Goal: Task Accomplishment & Management: Manage account settings

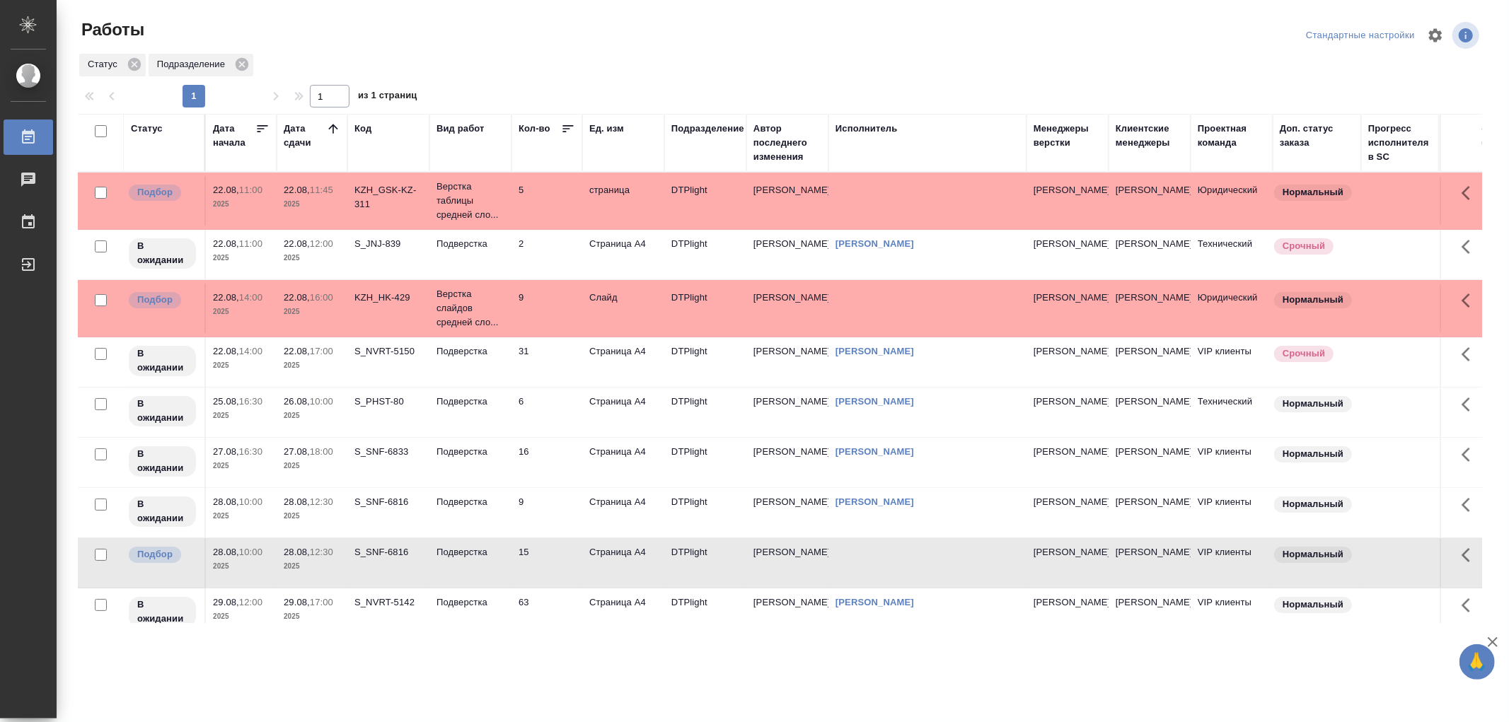
scroll to position [79, 0]
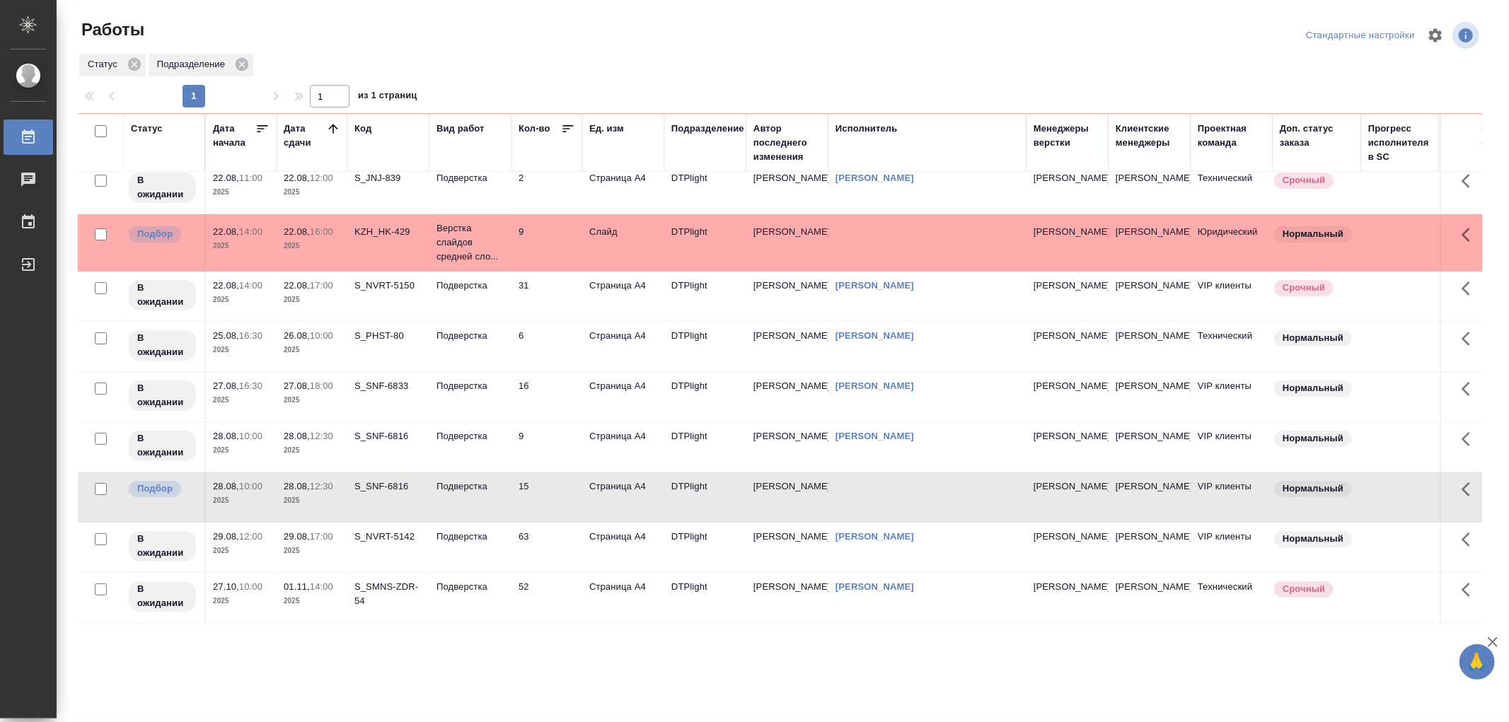
click at [485, 163] on td "Подверстка" at bounding box center [470, 135] width 82 height 57
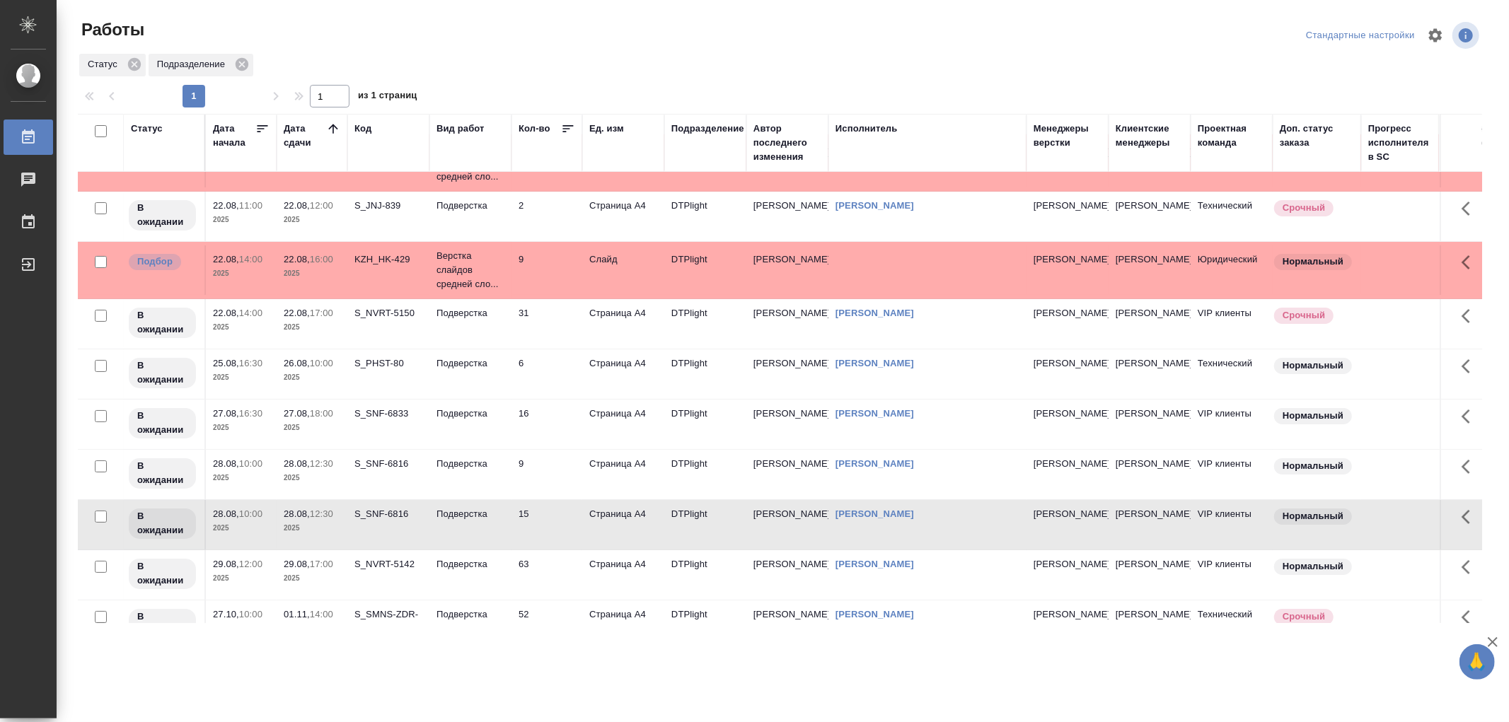
scroll to position [0, 0]
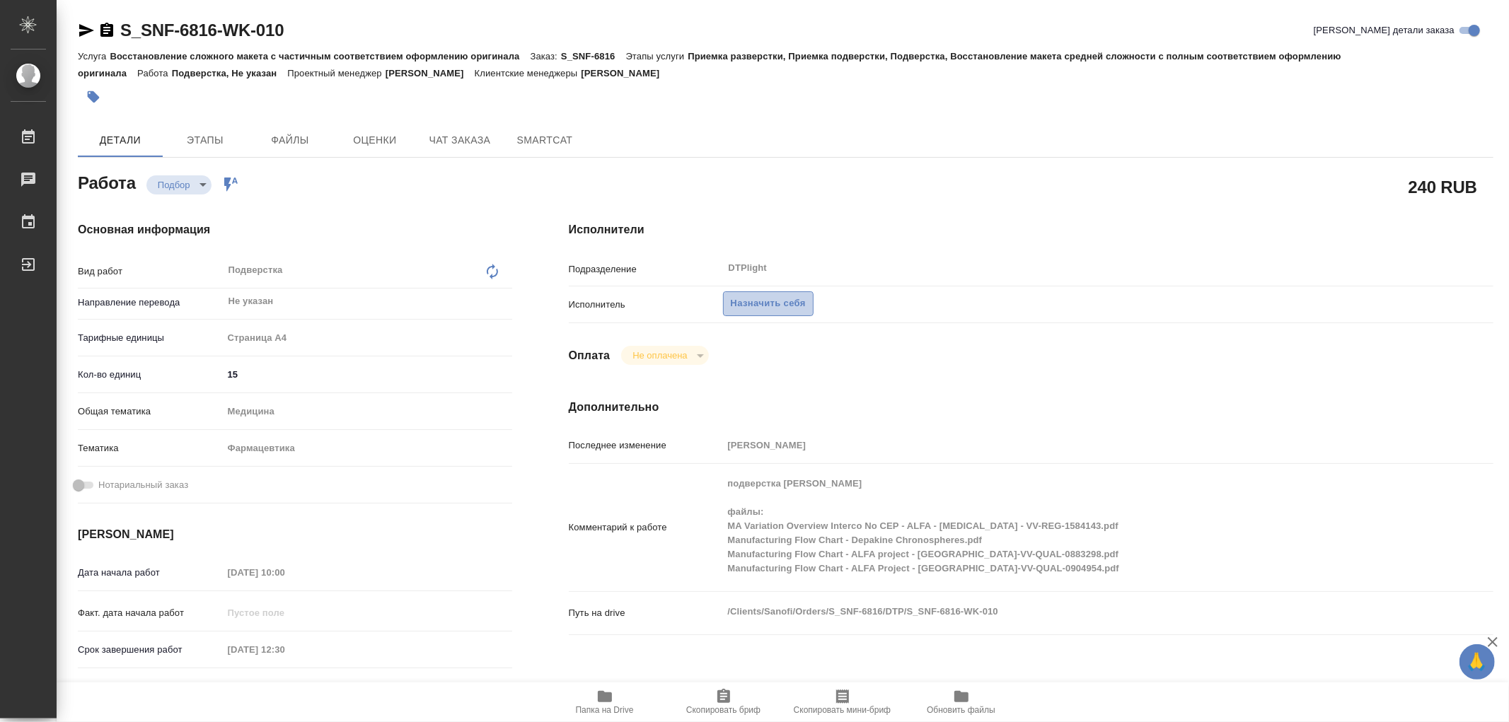
click at [760, 308] on span "Назначить себя" at bounding box center [768, 304] width 75 height 16
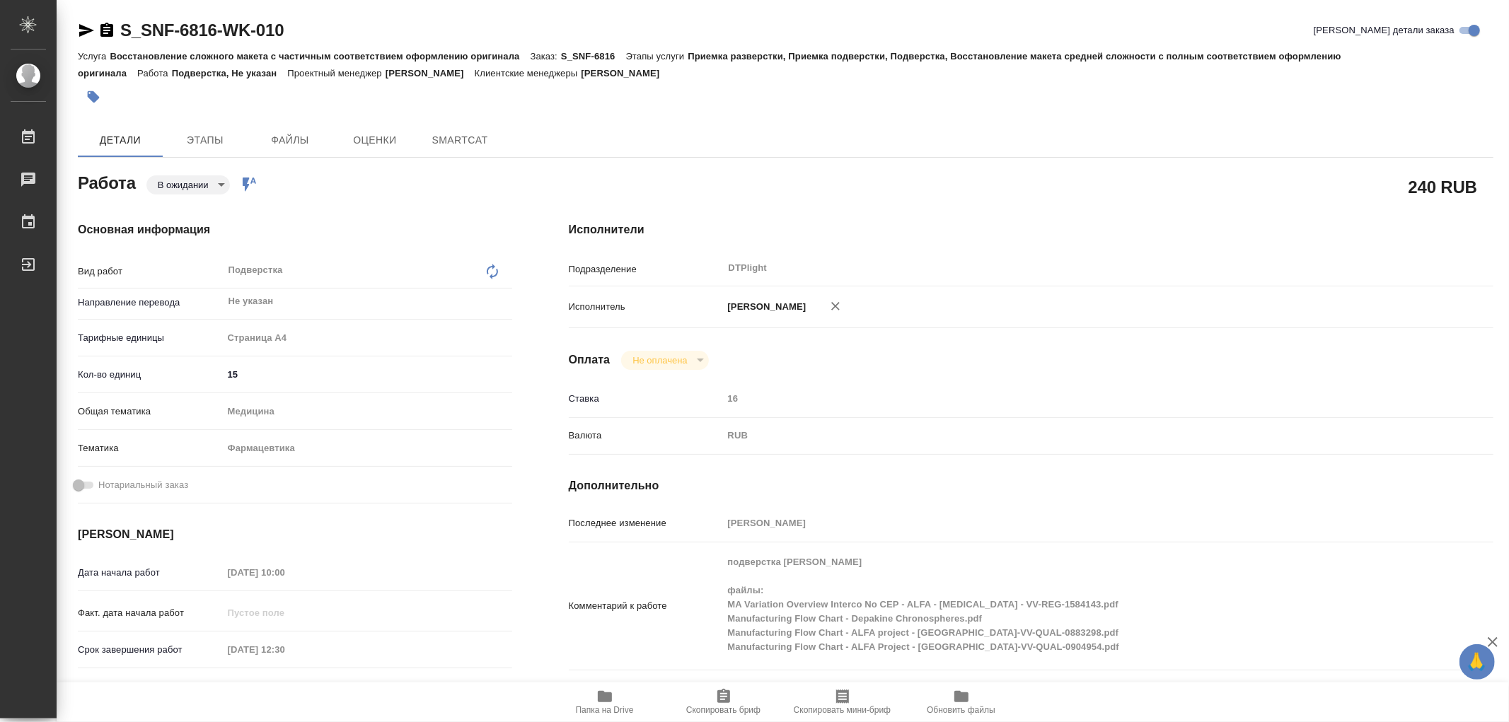
type textarea "x"
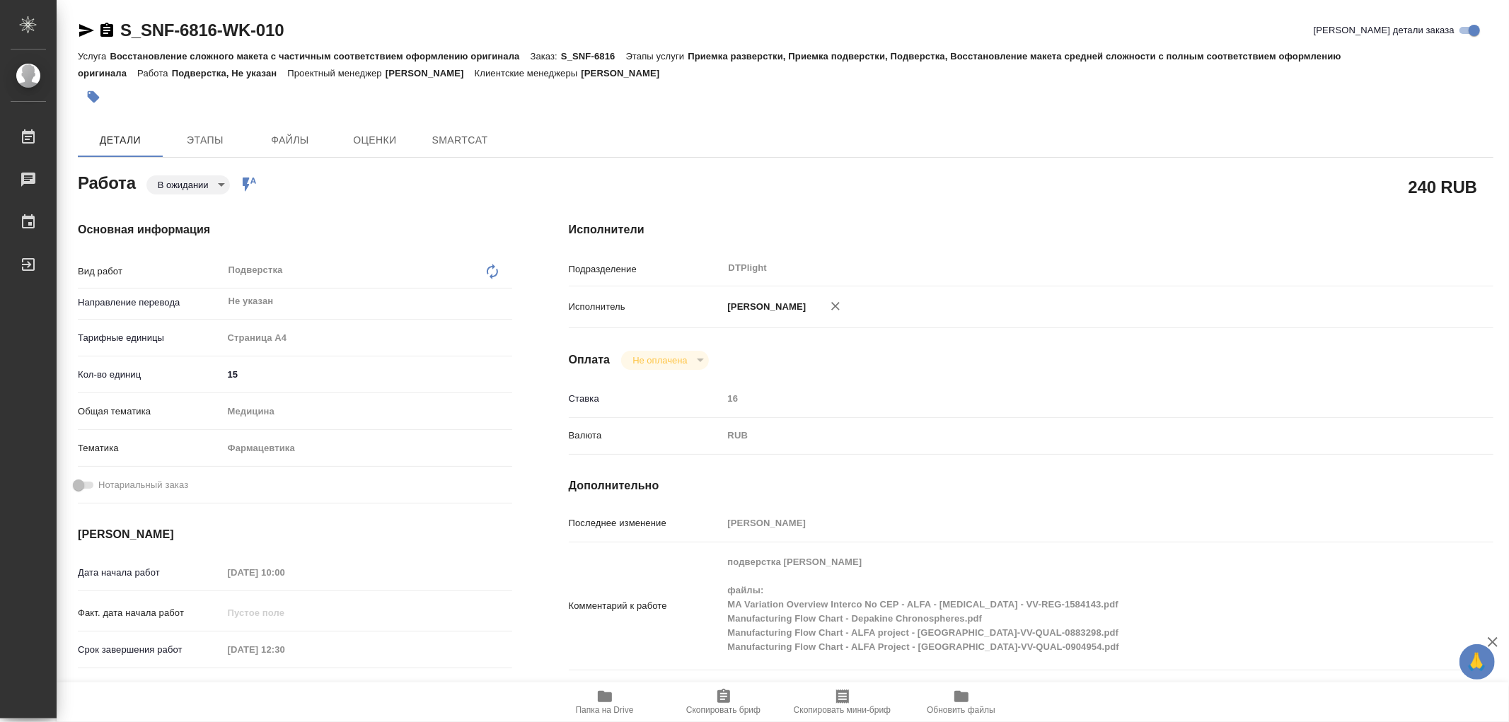
type textarea "x"
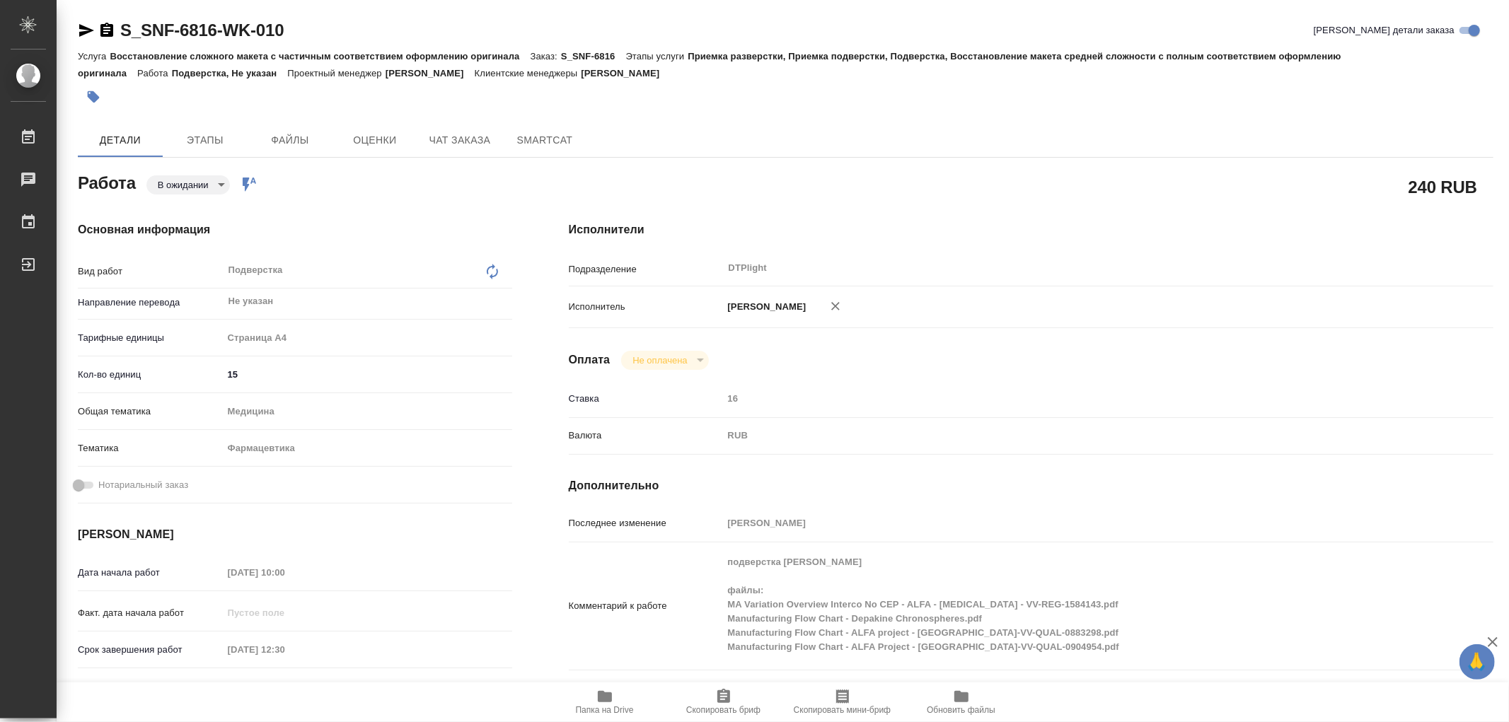
type textarea "x"
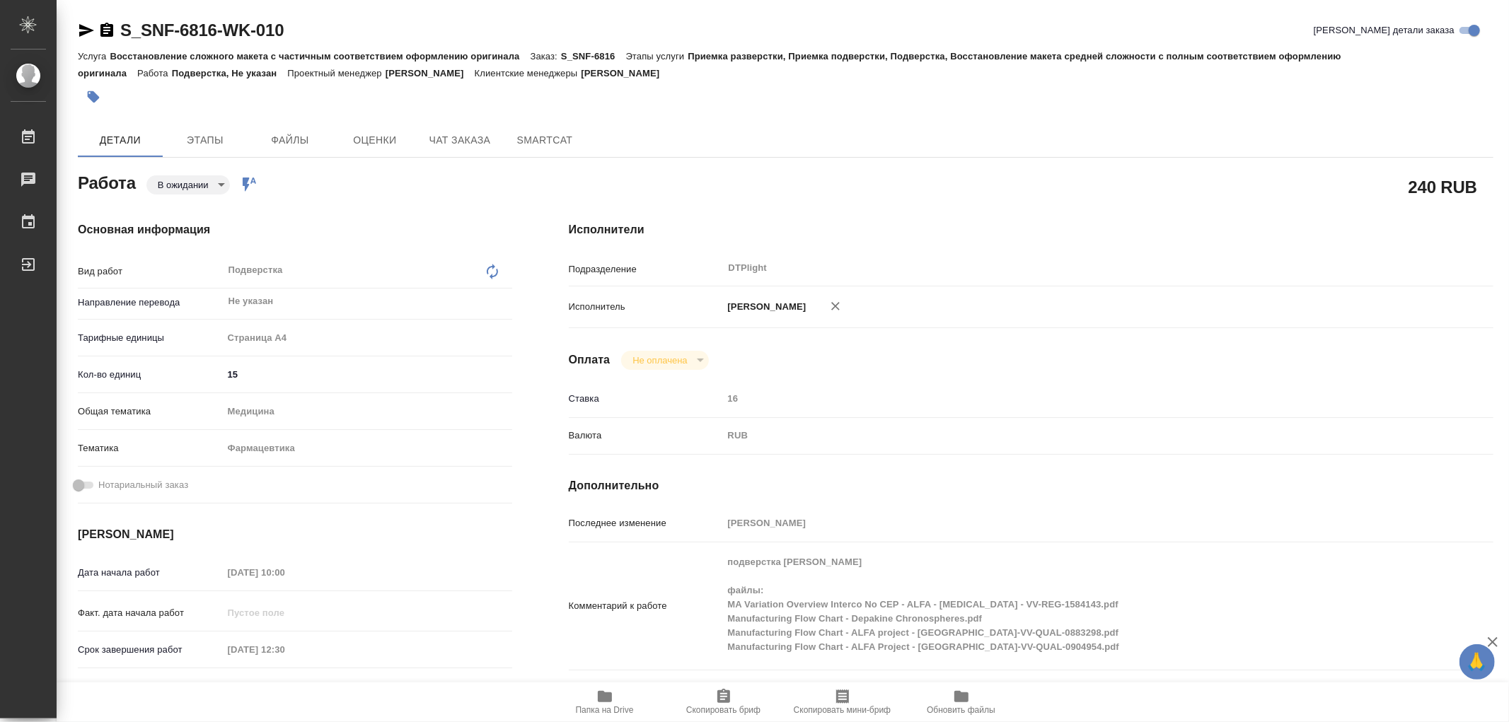
type textarea "x"
